Goal: Navigation & Orientation: Find specific page/section

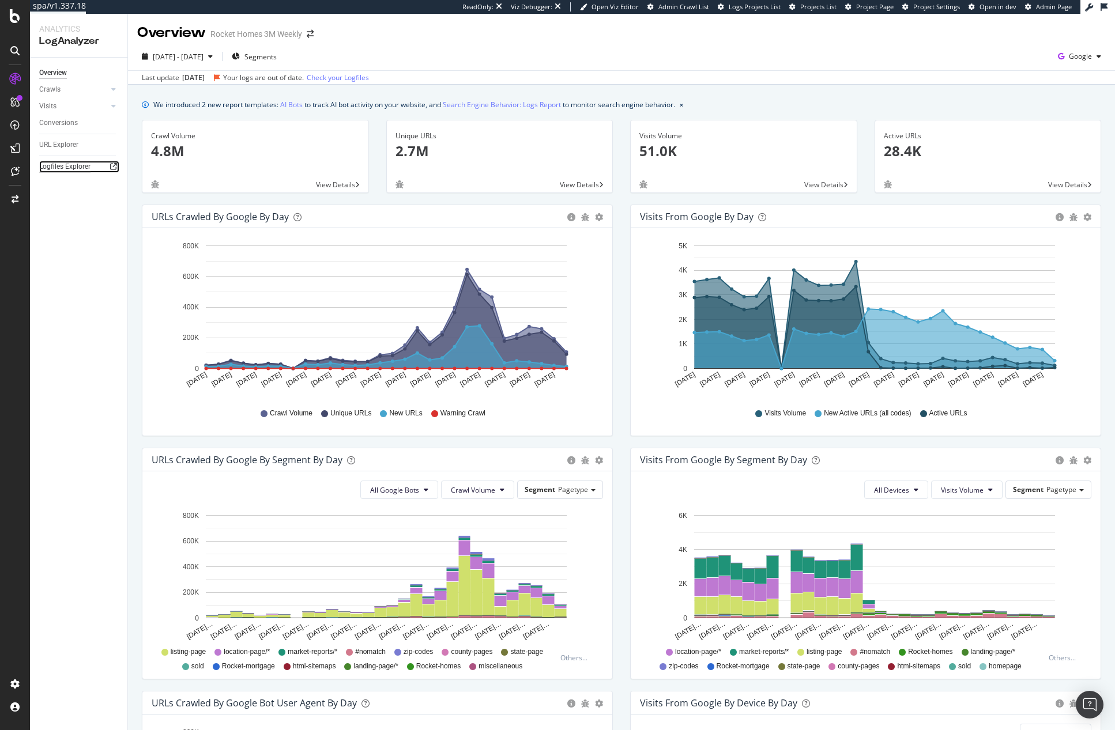
click at [73, 167] on div "Logfiles Explorer" at bounding box center [64, 167] width 51 height 12
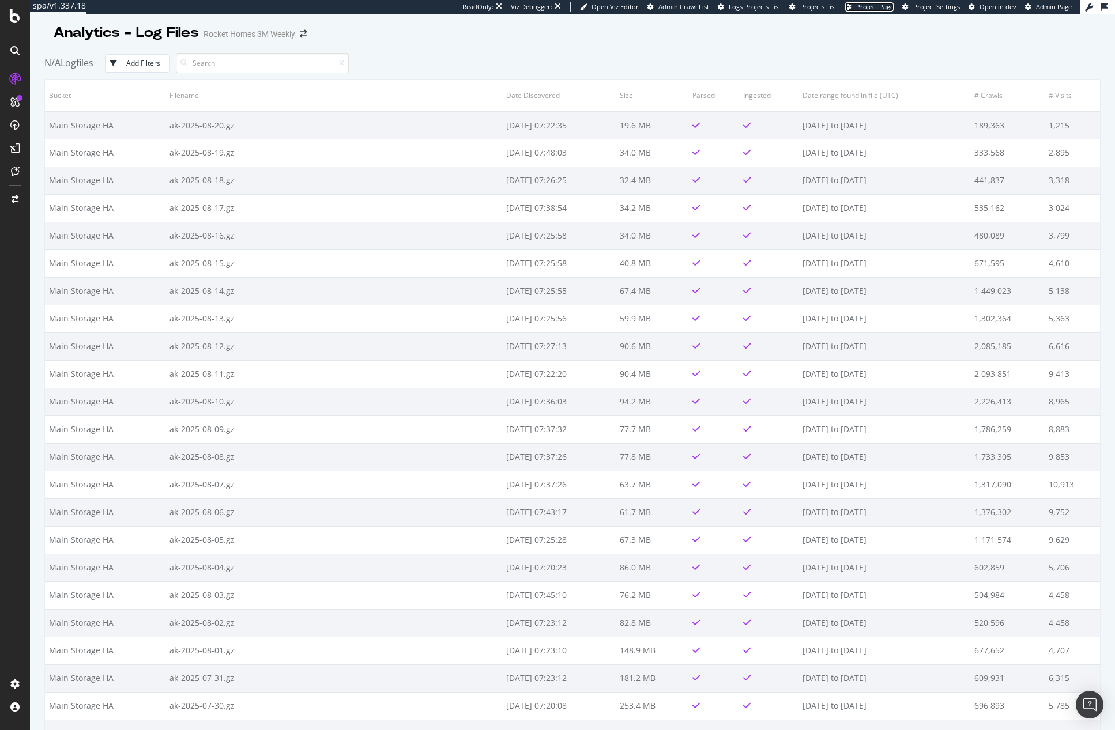
click at [884, 7] on span "Project Page" at bounding box center [874, 6] width 37 height 9
